Goal: Use online tool/utility

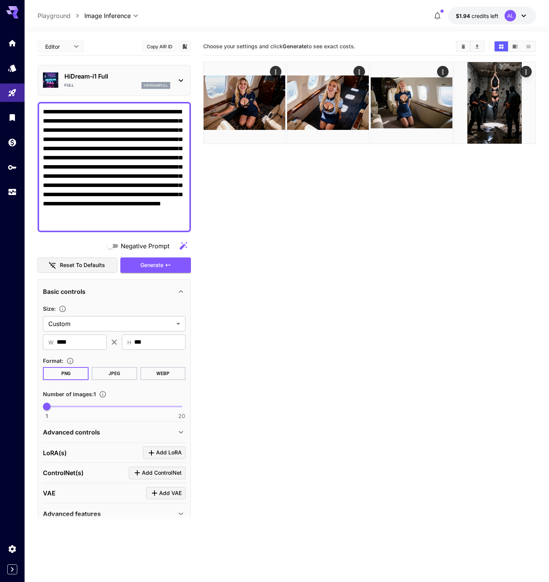
click at [280, 30] on div at bounding box center [287, 26] width 524 height 9
click at [359, 218] on section "Choose your settings and click Generate to see exact costs." at bounding box center [369, 329] width 333 height 582
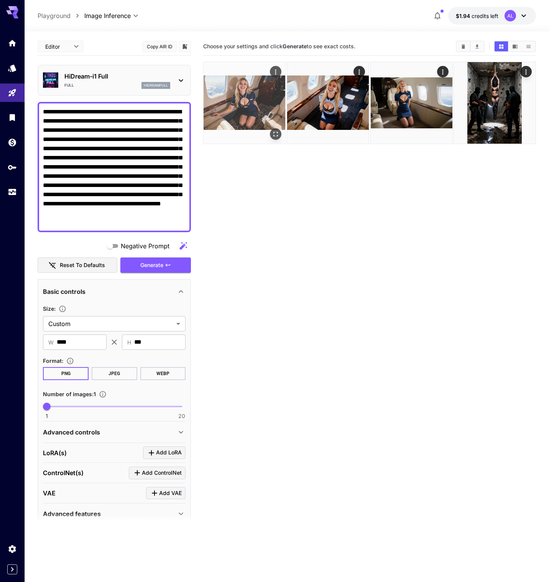
click at [241, 124] on img at bounding box center [244, 103] width 82 height 82
click at [241, 124] on img at bounding box center [244, 102] width 79 height 79
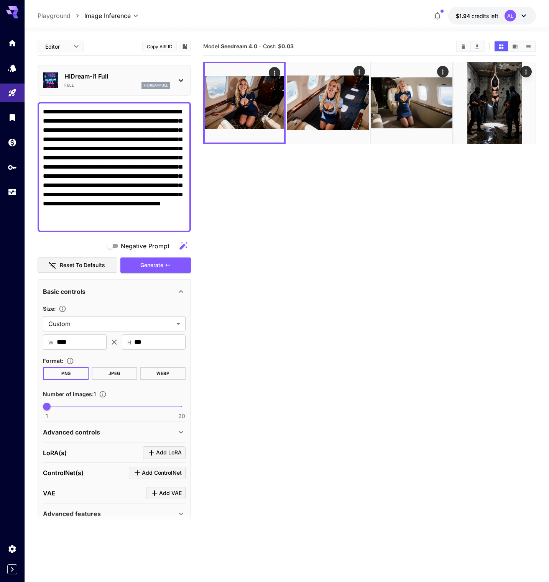
click at [247, 169] on section "Model: Seedream 4.0 · Cost: $ 0.03" at bounding box center [369, 329] width 333 height 582
click at [284, 157] on section "Model: Seedream 4.0 · Cost: $ 0.03" at bounding box center [369, 329] width 333 height 582
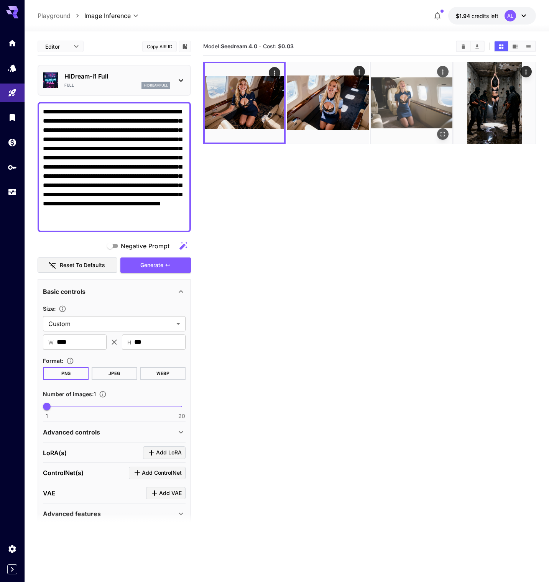
click at [413, 112] on img at bounding box center [411, 103] width 82 height 82
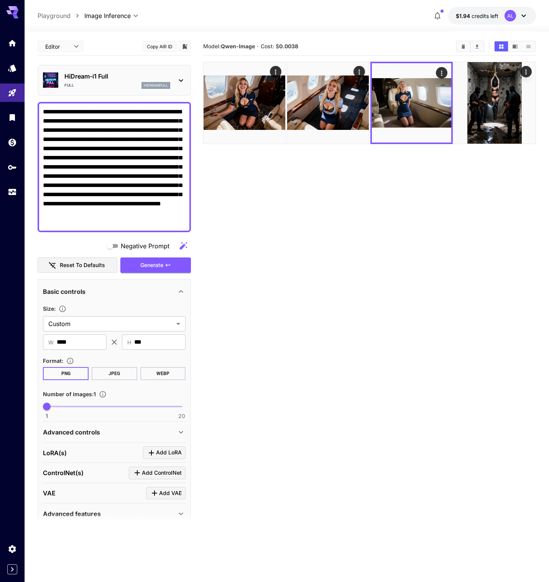
drag, startPoint x: 390, startPoint y: 197, endPoint x: 418, endPoint y: 187, distance: 30.2
click at [390, 197] on section "Model: [PERSON_NAME]-Image · Cost: $ 0.0038" at bounding box center [369, 329] width 333 height 582
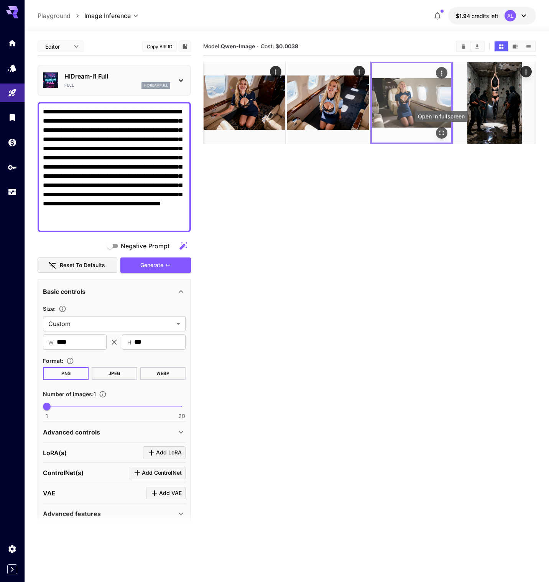
click at [442, 131] on icon "Open in fullscreen" at bounding box center [441, 133] width 8 height 8
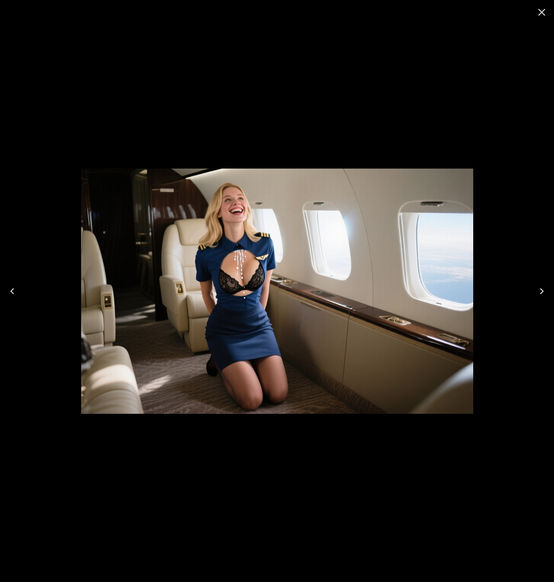
click at [543, 292] on icon "Next" at bounding box center [542, 291] width 12 height 12
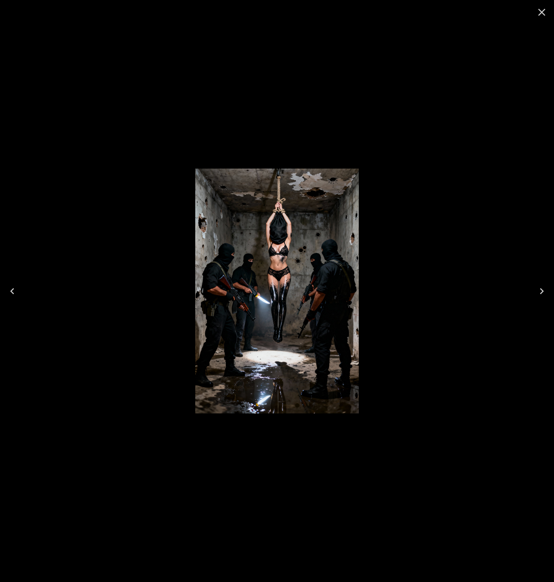
click at [543, 292] on icon "Next" at bounding box center [542, 291] width 12 height 12
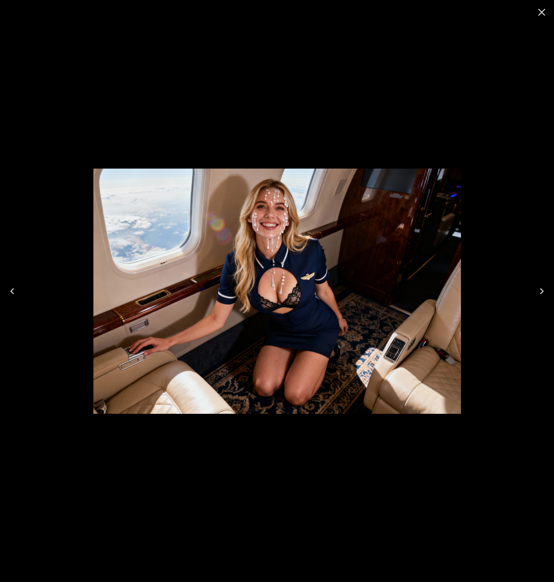
click at [543, 292] on icon "Next" at bounding box center [542, 291] width 12 height 12
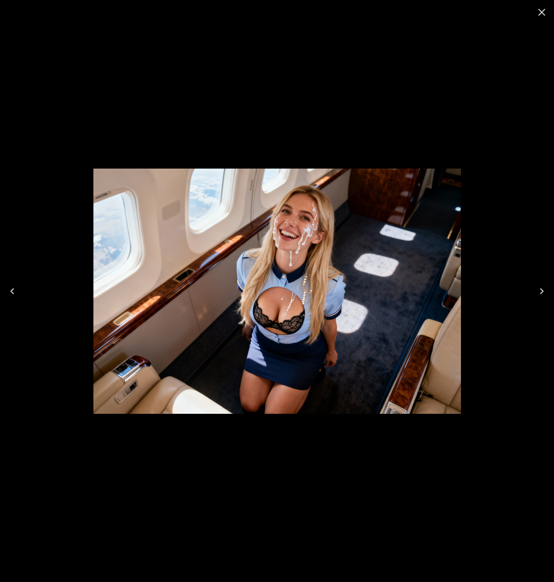
click at [539, 12] on icon "Close" at bounding box center [542, 12] width 12 height 12
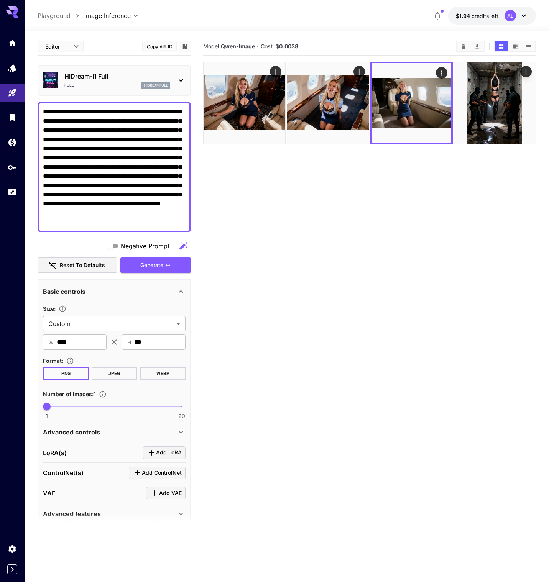
click at [359, 238] on section "Model: [PERSON_NAME]-Image · Cost: $ 0.0038" at bounding box center [369, 329] width 333 height 582
click at [331, 52] on div "Model: [PERSON_NAME]-Image · Cost: $ 0.0038" at bounding box center [369, 47] width 333 height 18
